Goal: Navigation & Orientation: Find specific page/section

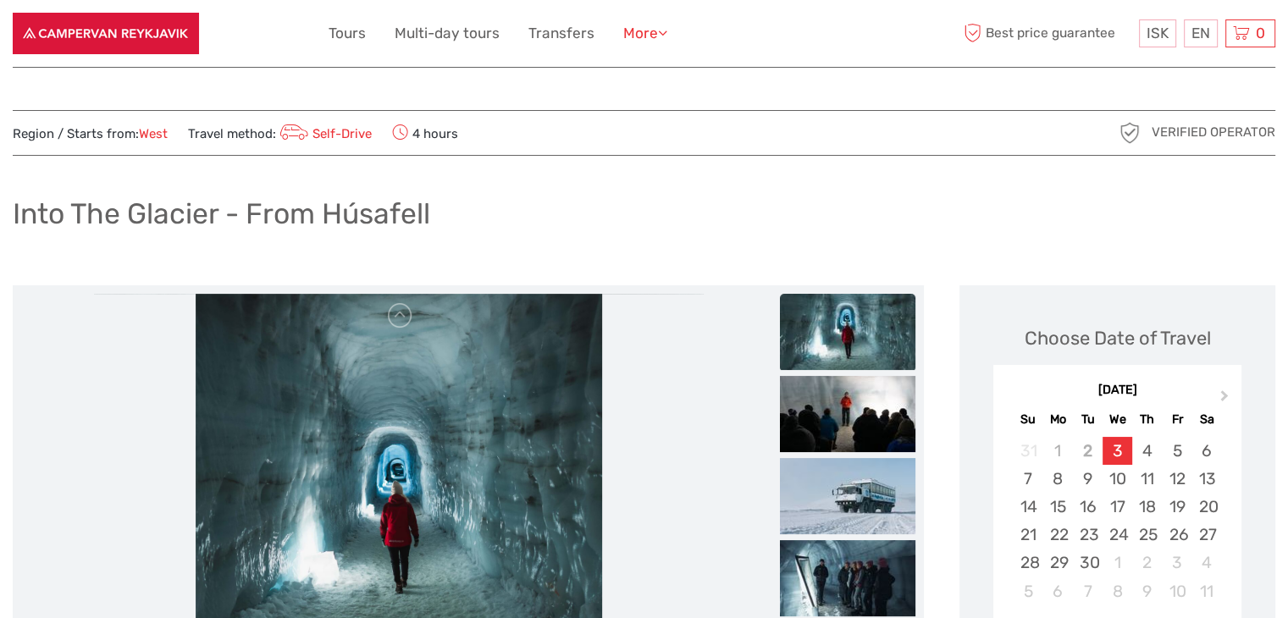
click at [645, 33] on link "More" at bounding box center [645, 33] width 44 height 25
click at [607, 65] on link "Food & drink" at bounding box center [611, 68] width 110 height 33
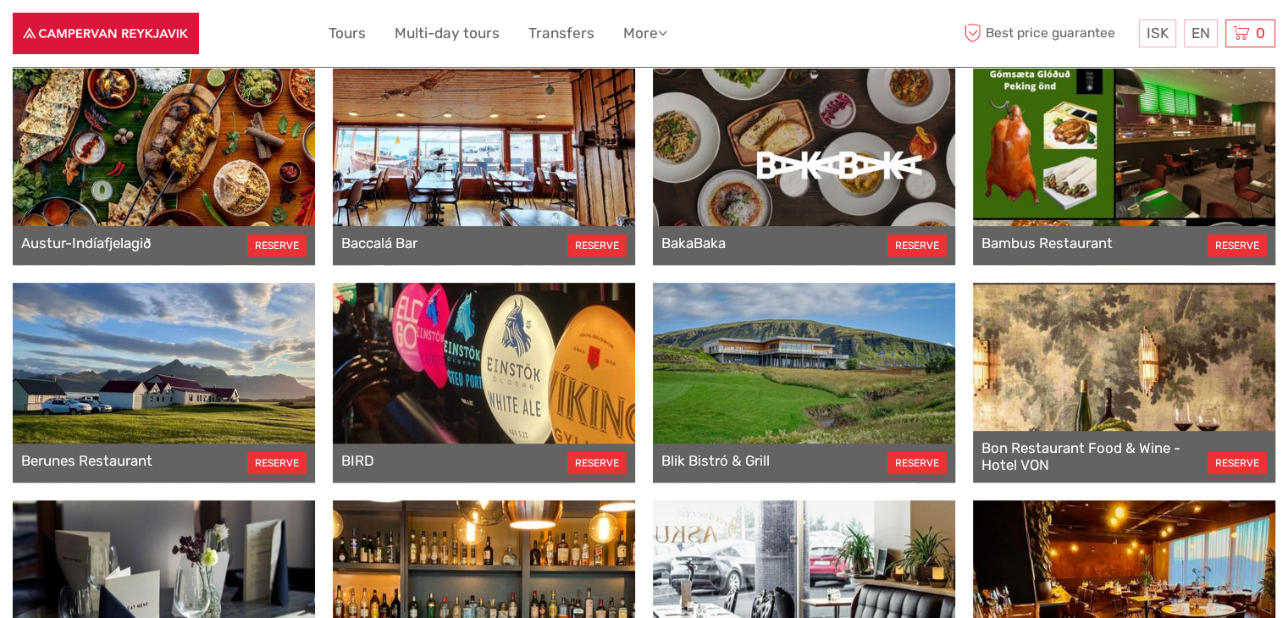
scroll to position [762, 0]
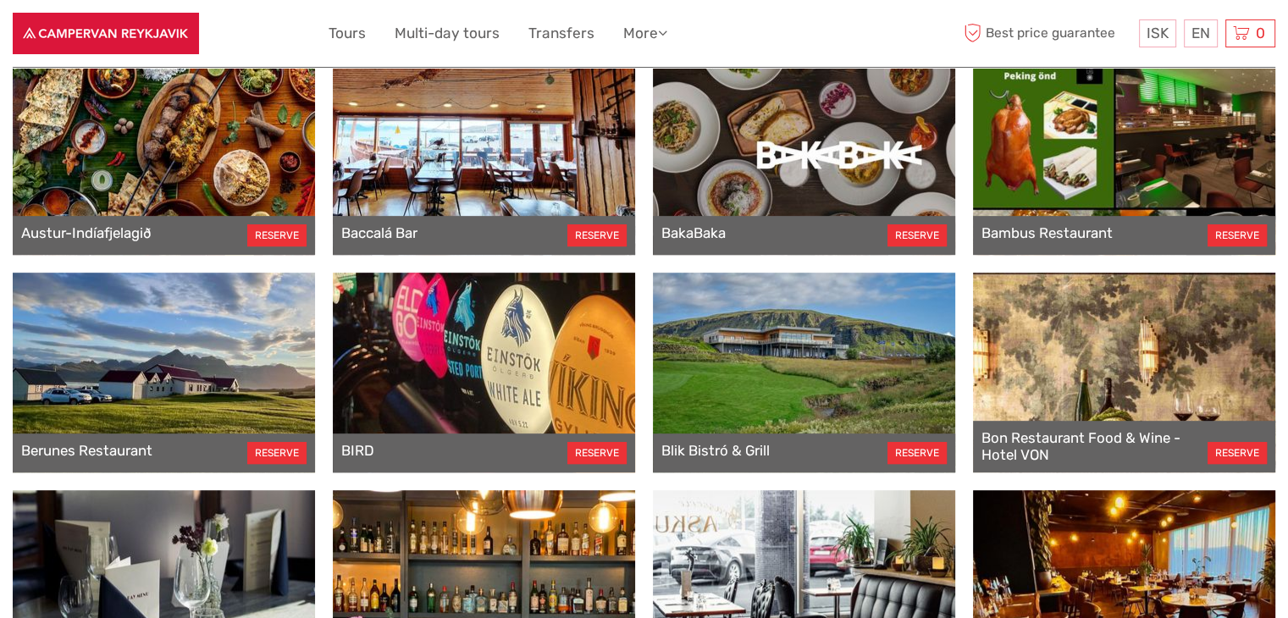
click at [488, 384] on div at bounding box center [484, 373] width 302 height 200
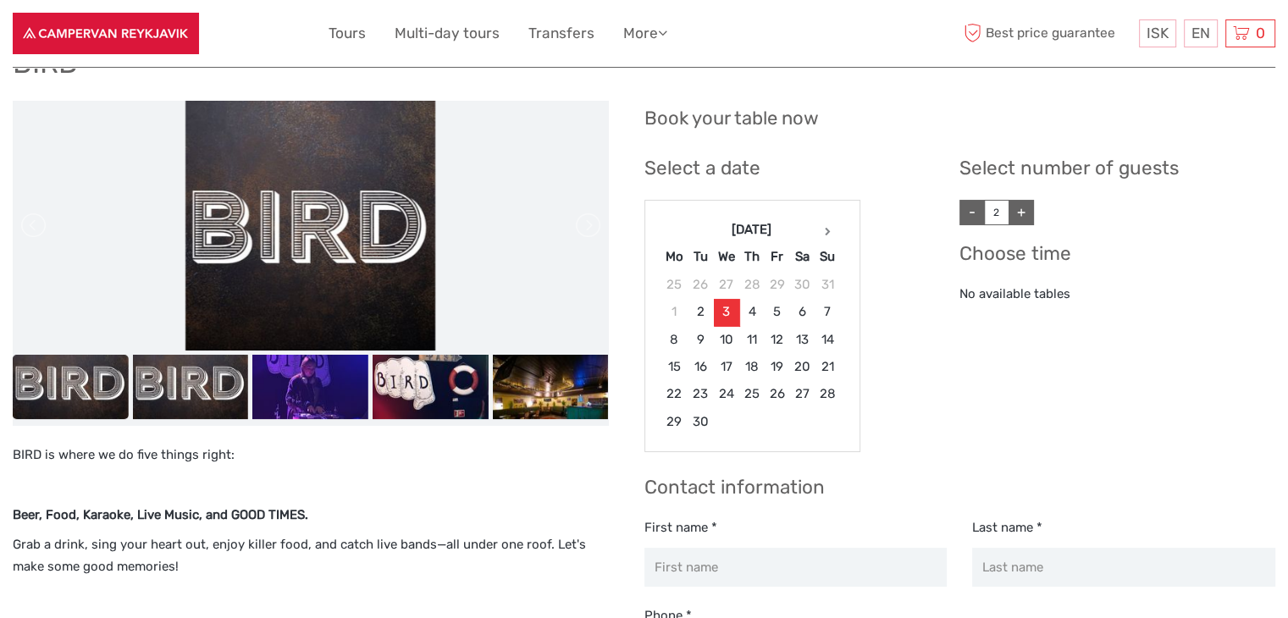
scroll to position [169, 0]
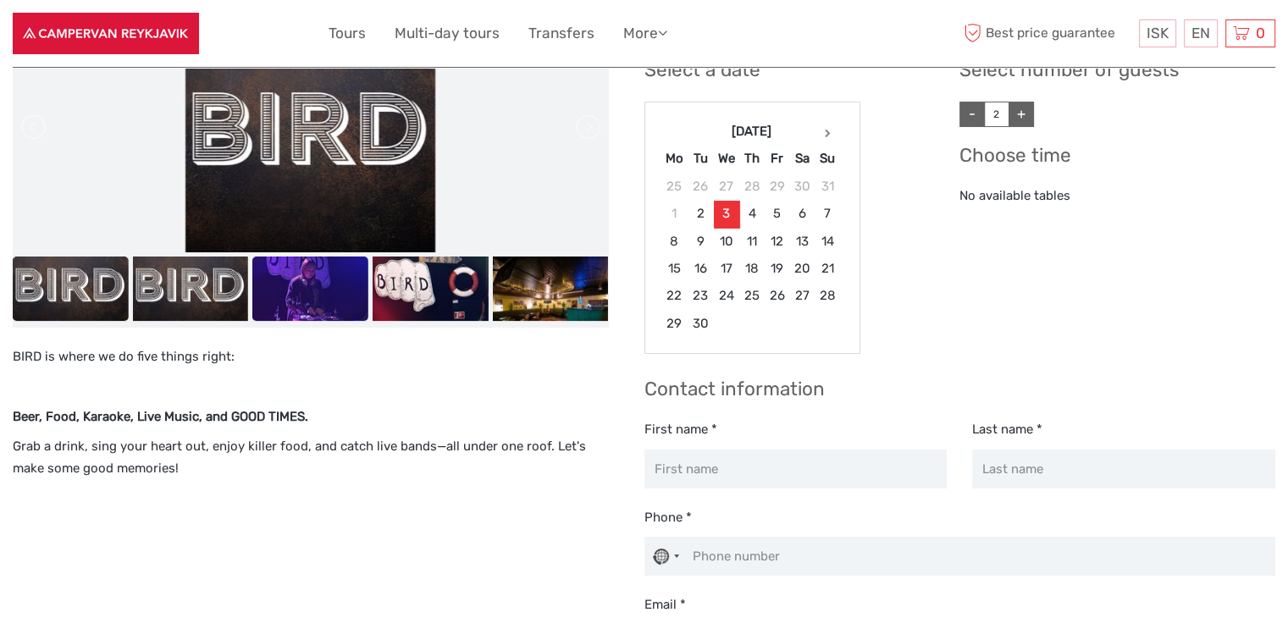
click at [331, 290] on img at bounding box center [310, 289] width 116 height 65
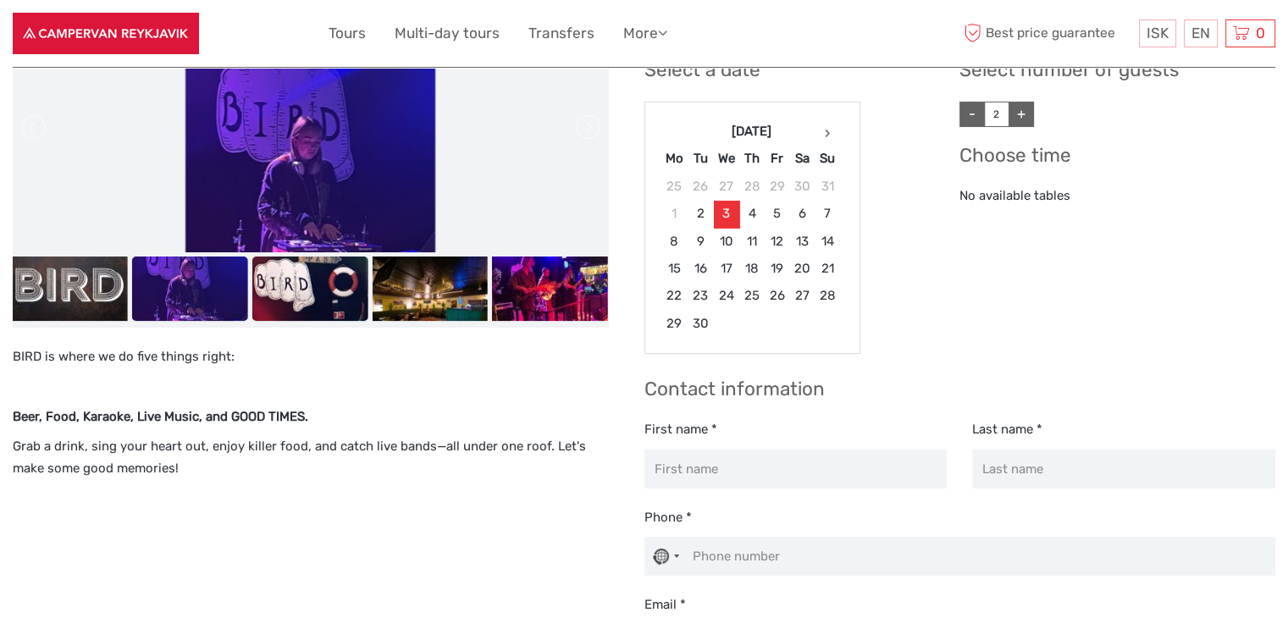
click at [335, 290] on img at bounding box center [310, 289] width 116 height 65
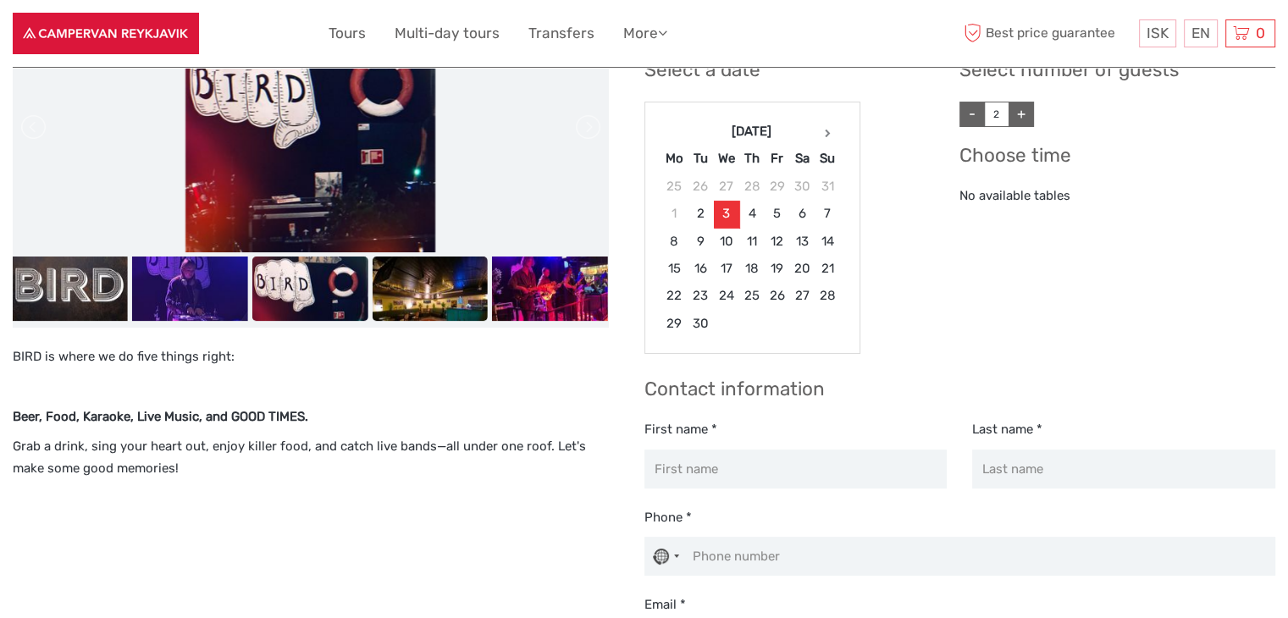
click at [373, 293] on img at bounding box center [430, 289] width 116 height 65
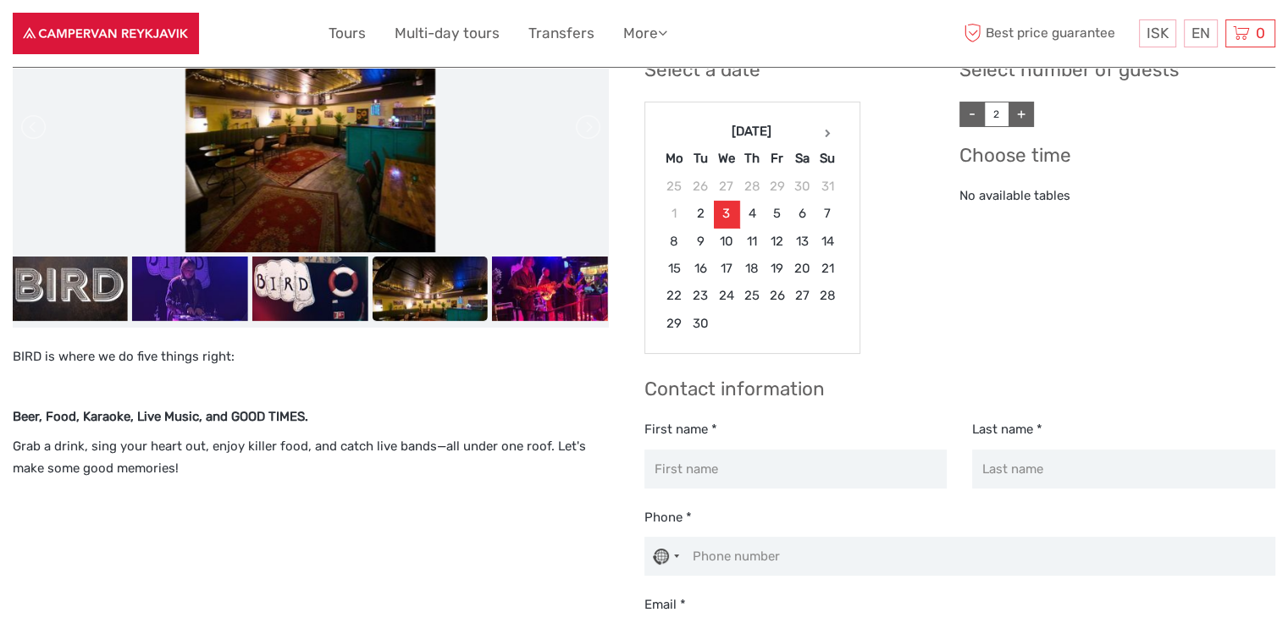
click at [485, 302] on img at bounding box center [430, 289] width 116 height 65
click at [500, 303] on img at bounding box center [550, 289] width 116 height 65
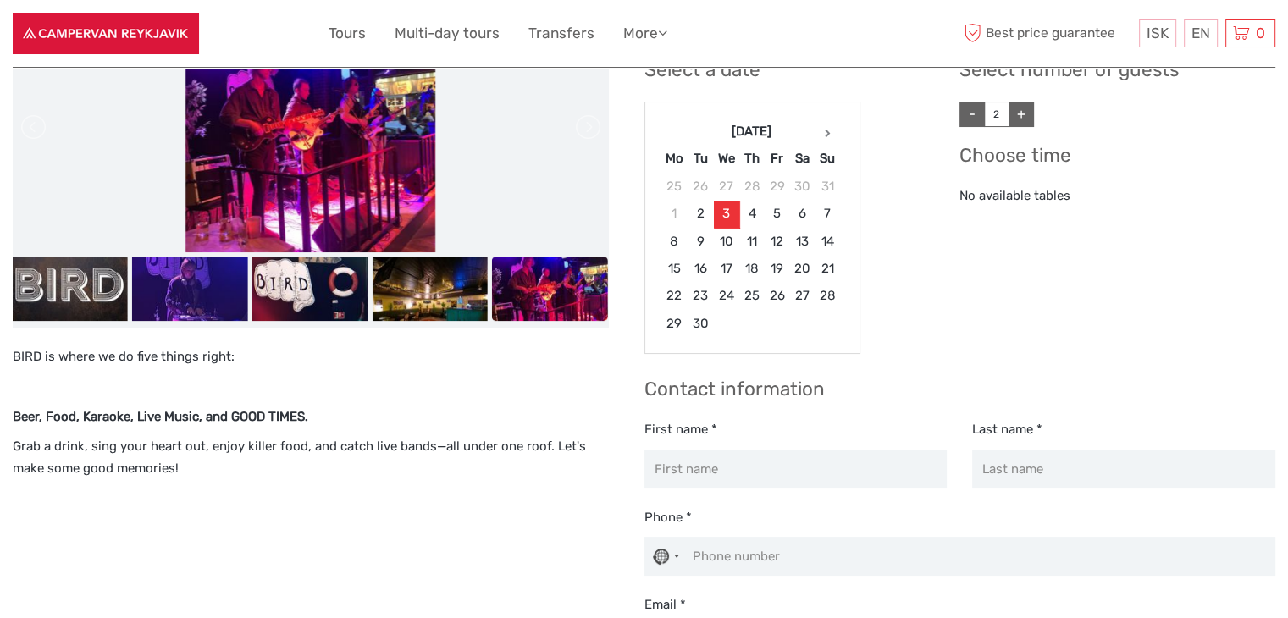
click at [578, 304] on img at bounding box center [550, 289] width 116 height 65
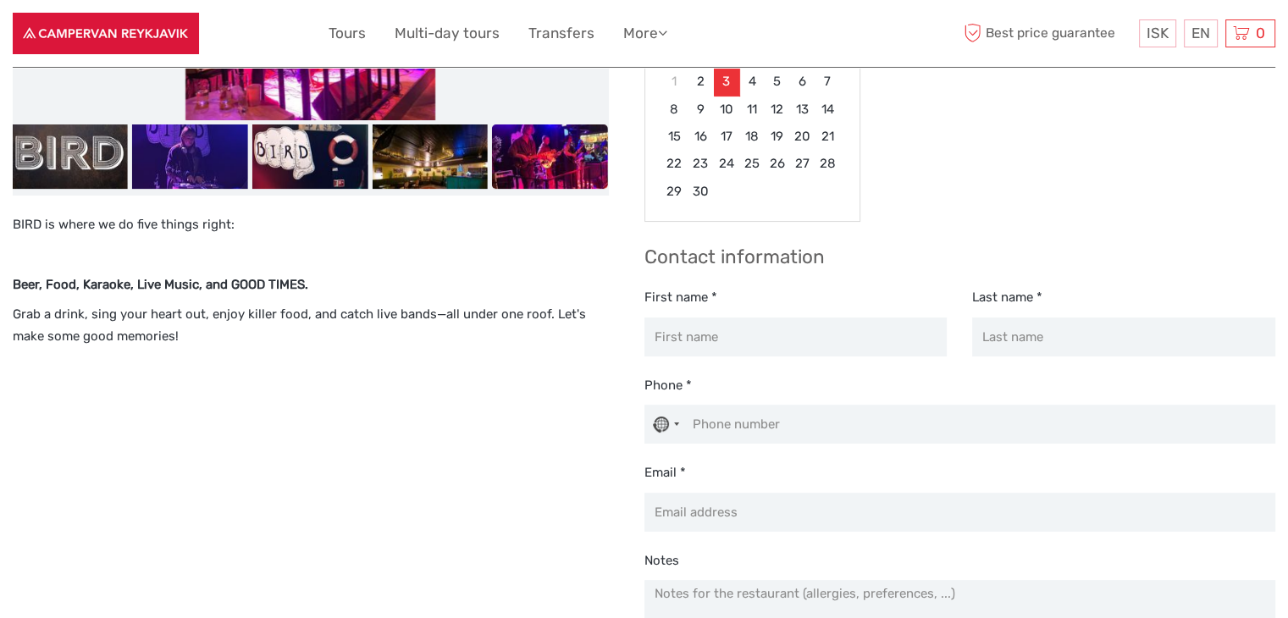
scroll to position [0, 0]
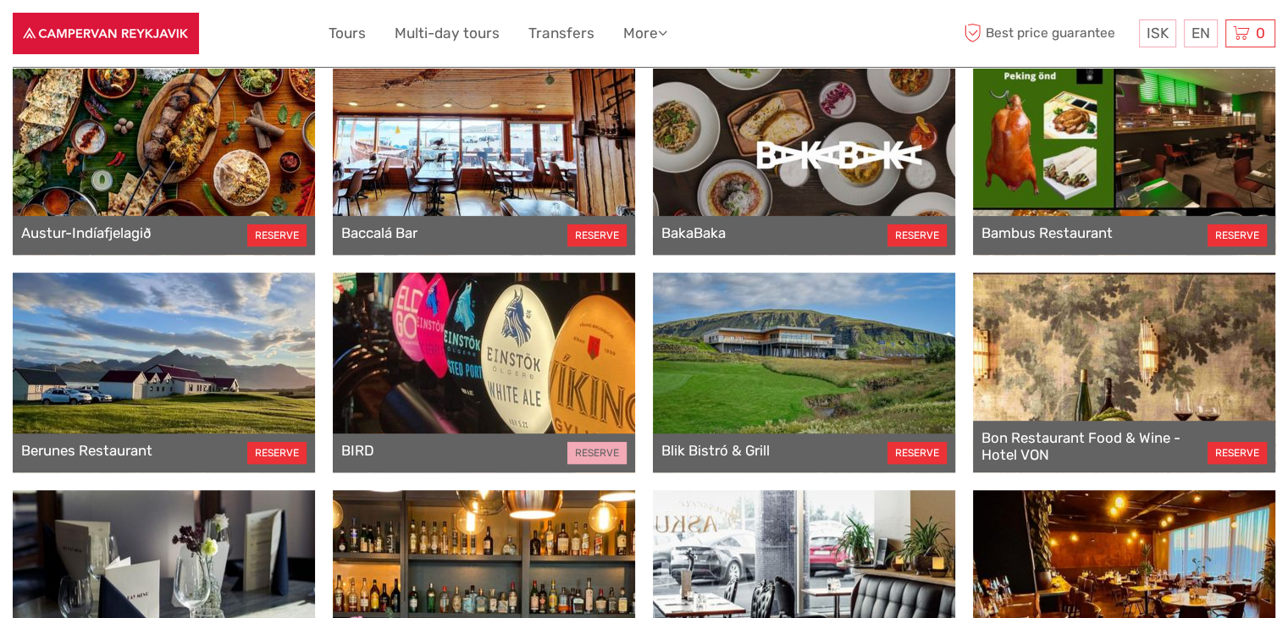
scroll to position [339, 0]
